Goal: Task Accomplishment & Management: Check status

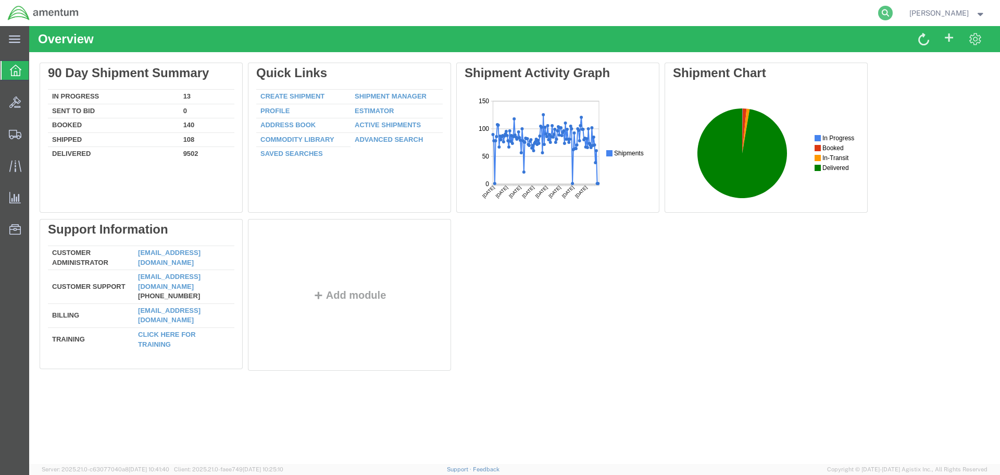
click at [884, 13] on icon at bounding box center [885, 13] width 15 height 15
click at [820, 13] on input "search" at bounding box center [720, 13] width 317 height 25
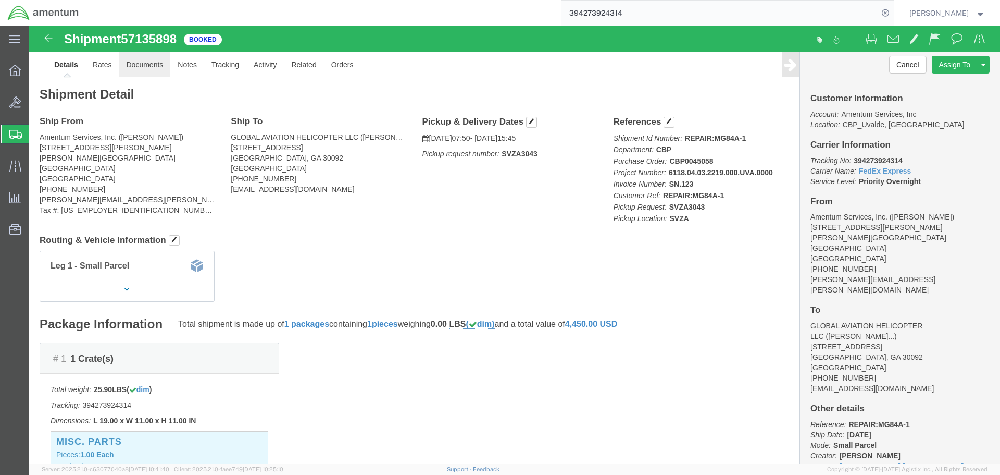
click link "Documents"
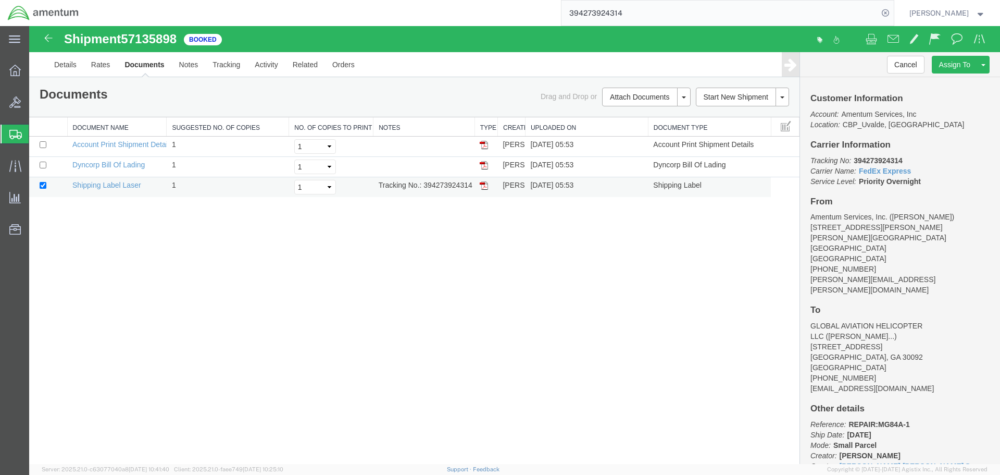
click at [127, 179] on td "Shipping Label Laser" at bounding box center [116, 187] width 99 height 20
click at [128, 186] on link "Shipping Label Laser" at bounding box center [106, 185] width 69 height 8
click at [658, 15] on input "394273924314" at bounding box center [720, 13] width 317 height 25
type input "394278546206"
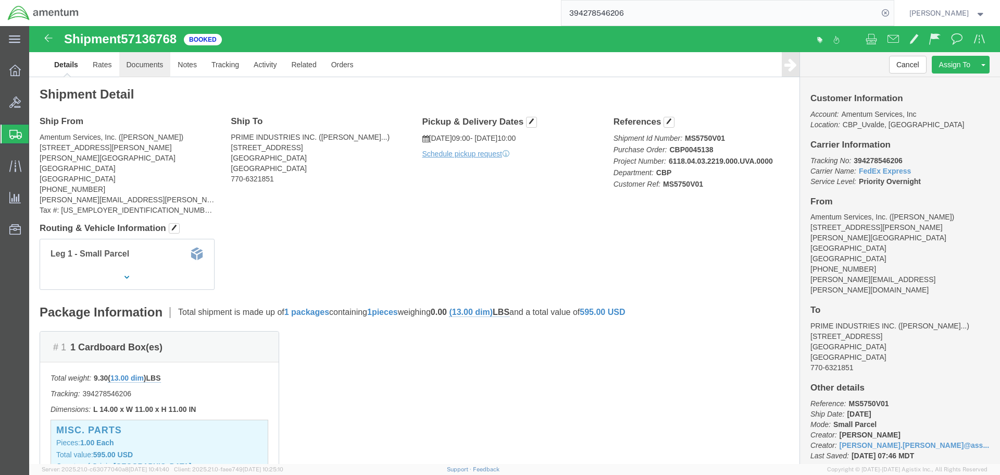
click link "Documents"
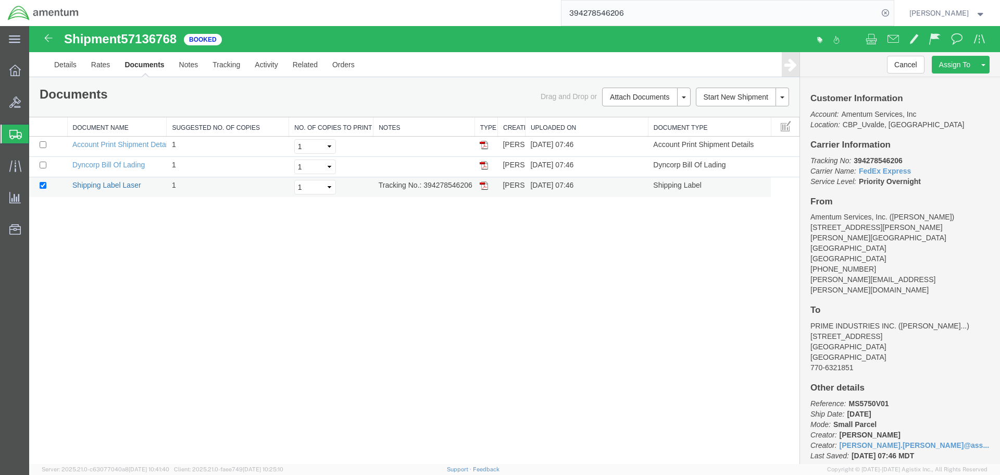
click at [122, 186] on link "Shipping Label Laser" at bounding box center [106, 185] width 69 height 8
